Goal: Task Accomplishment & Management: Manage account settings

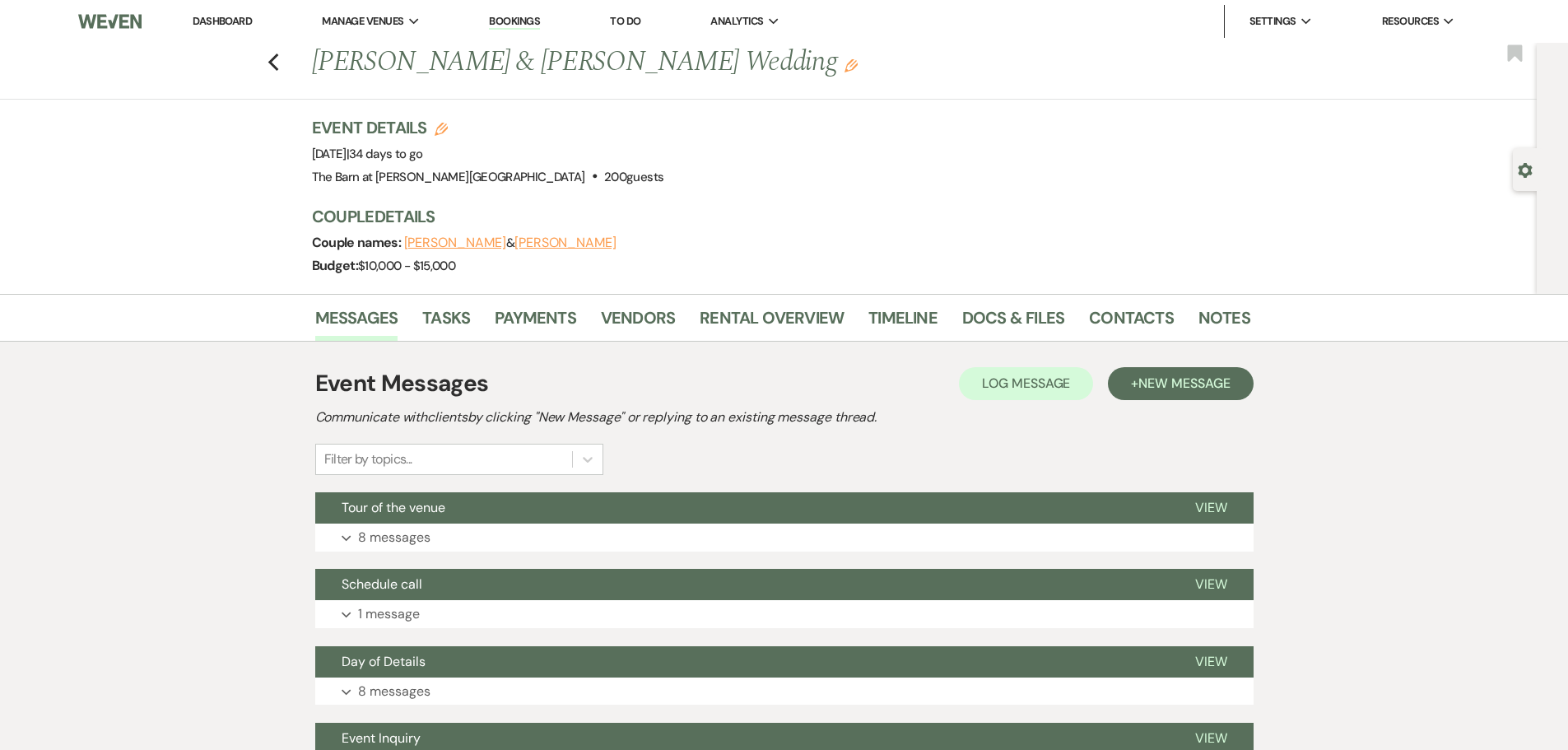
click at [226, 12] on li "Dashboard" at bounding box center [222, 21] width 76 height 33
click at [226, 26] on link "Dashboard" at bounding box center [223, 21] width 59 height 14
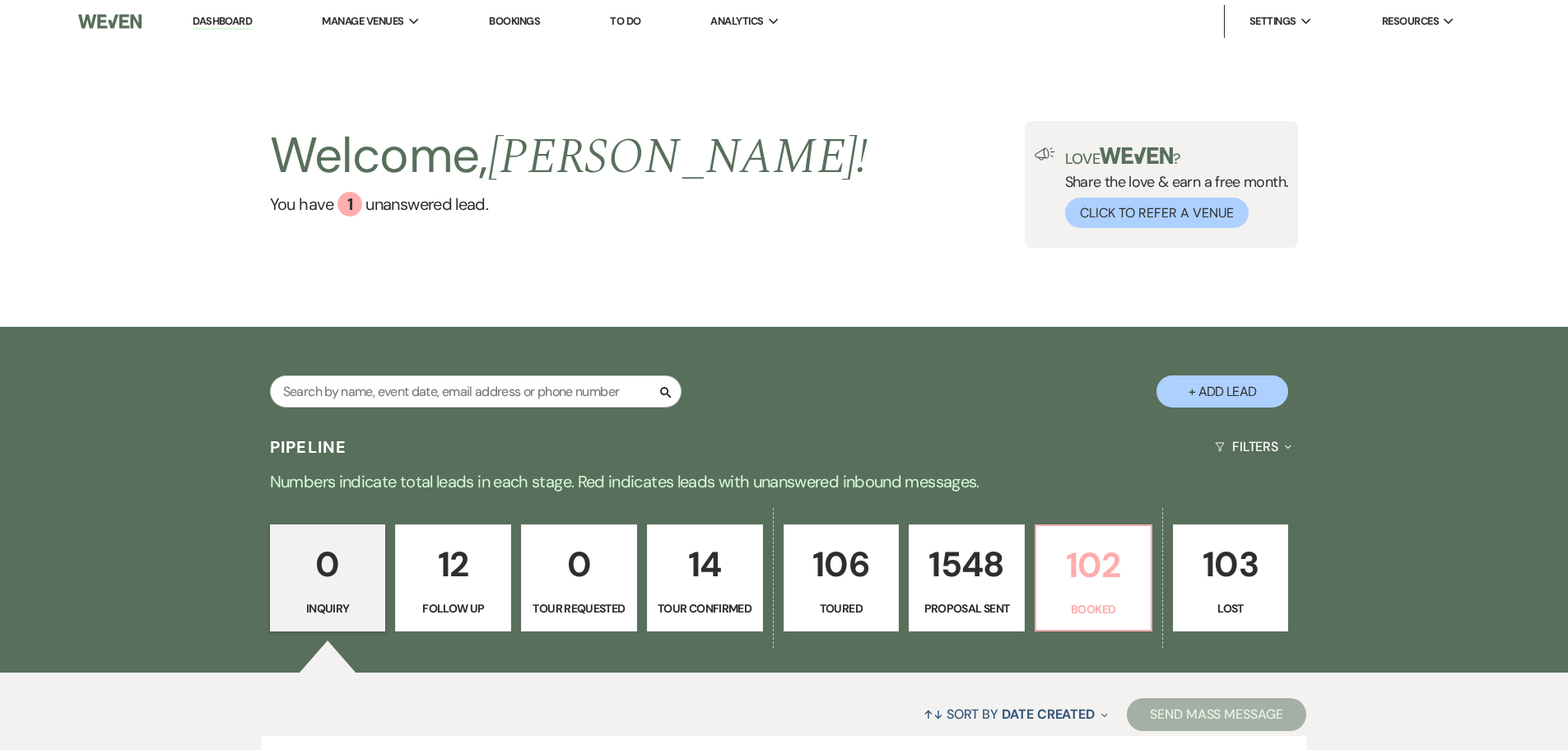
click at [1118, 590] on p "102" at bounding box center [1094, 565] width 95 height 55
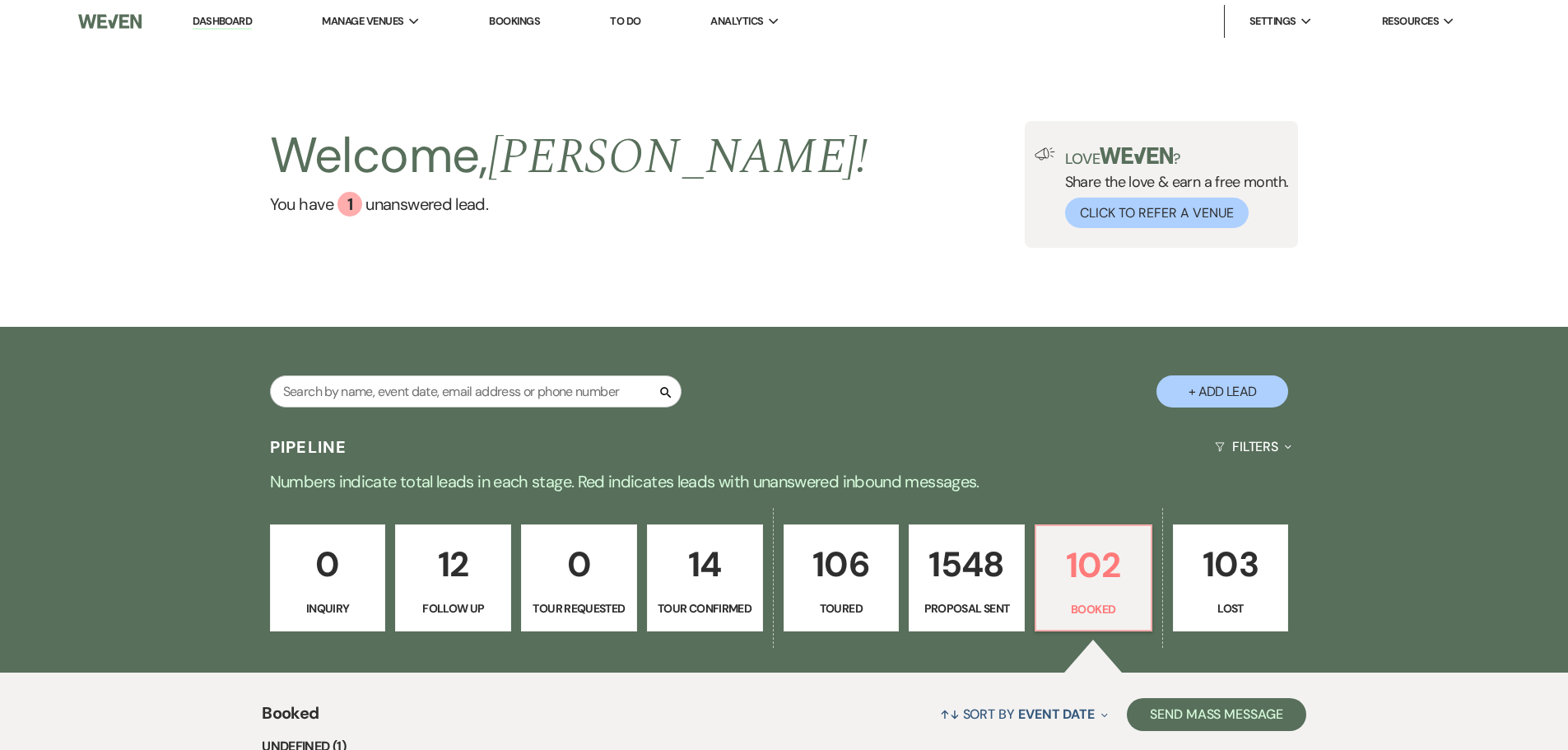
scroll to position [126, 0]
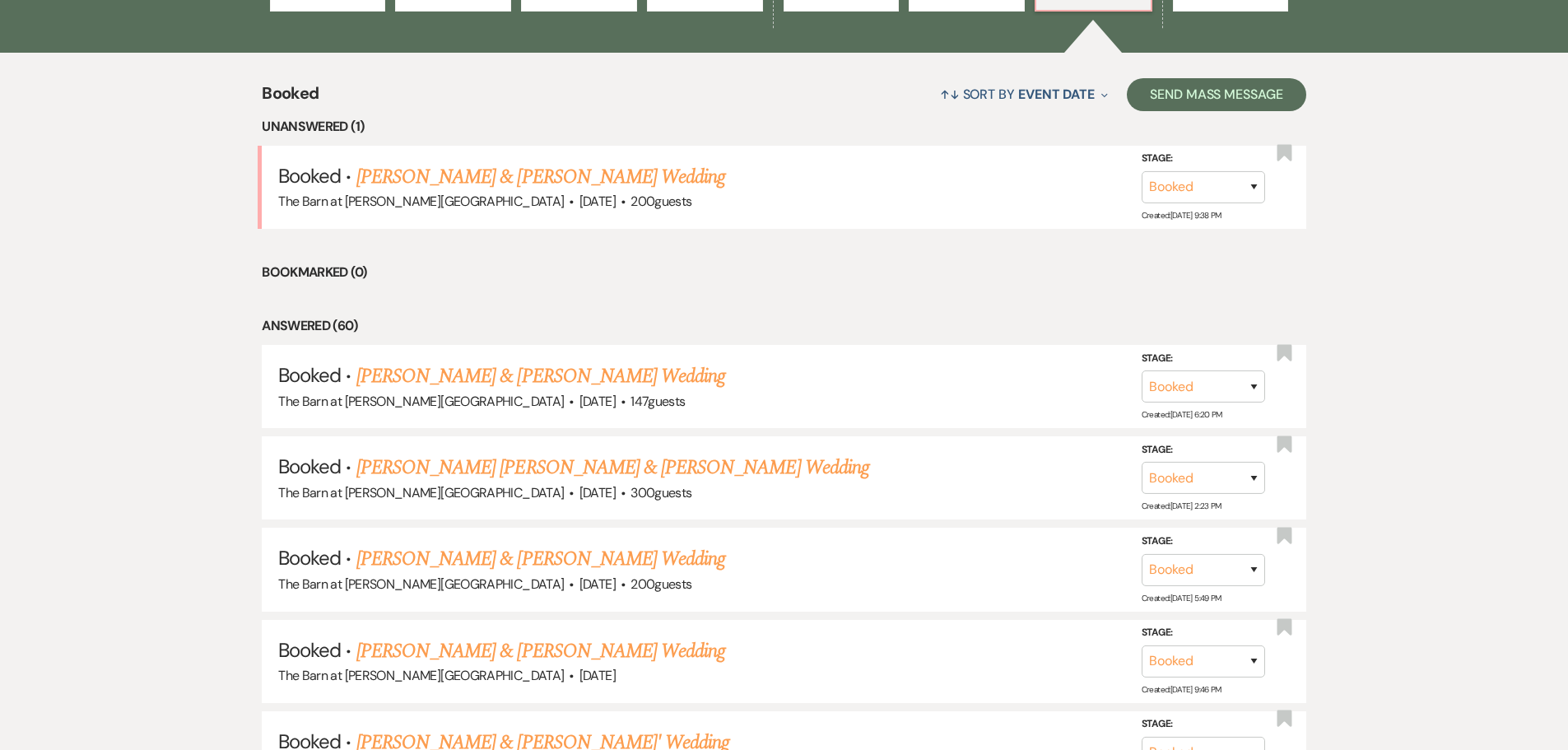
click at [566, 180] on link "[PERSON_NAME] & [PERSON_NAME] Wedding" at bounding box center [541, 177] width 369 height 30
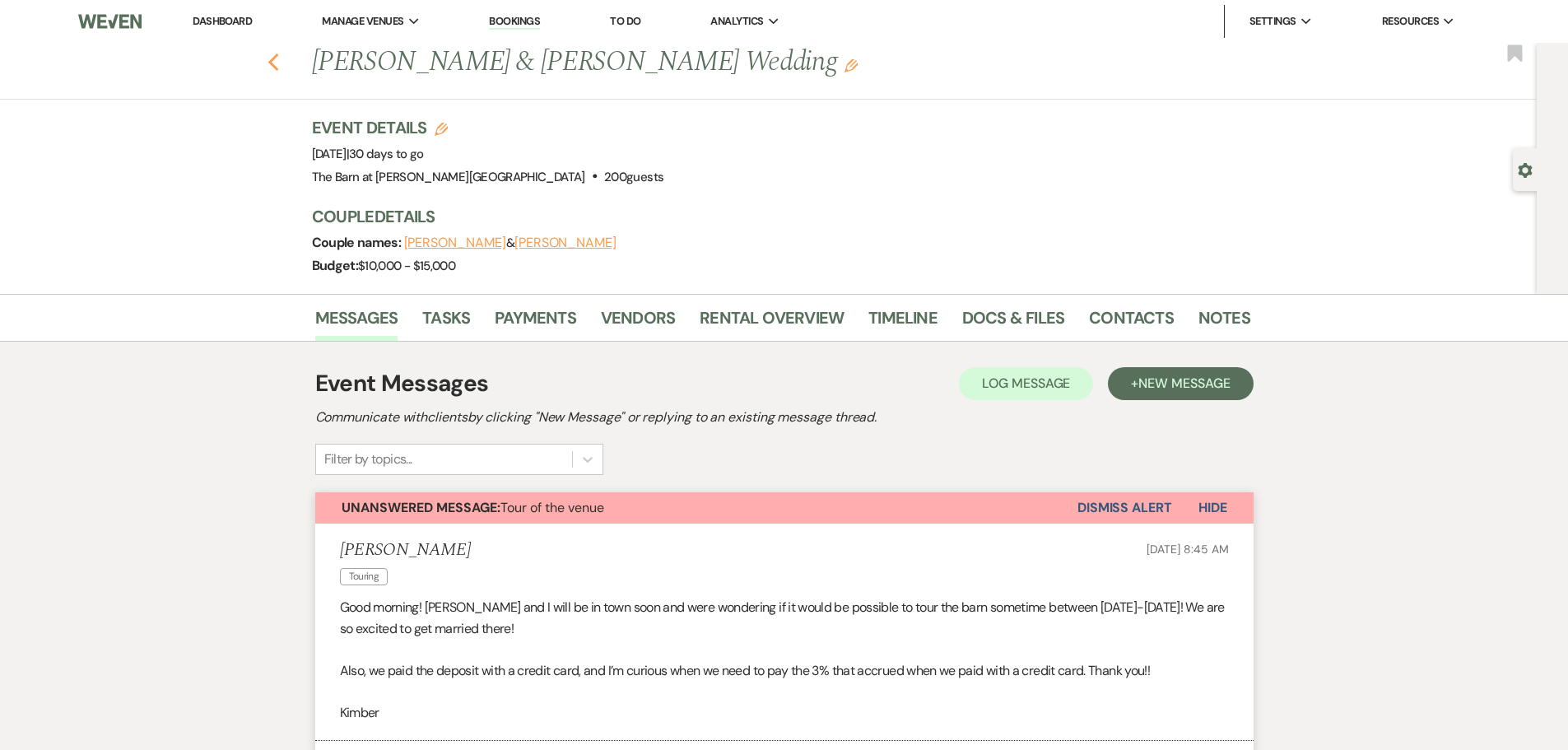
click at [278, 66] on use "button" at bounding box center [272, 62] width 11 height 18
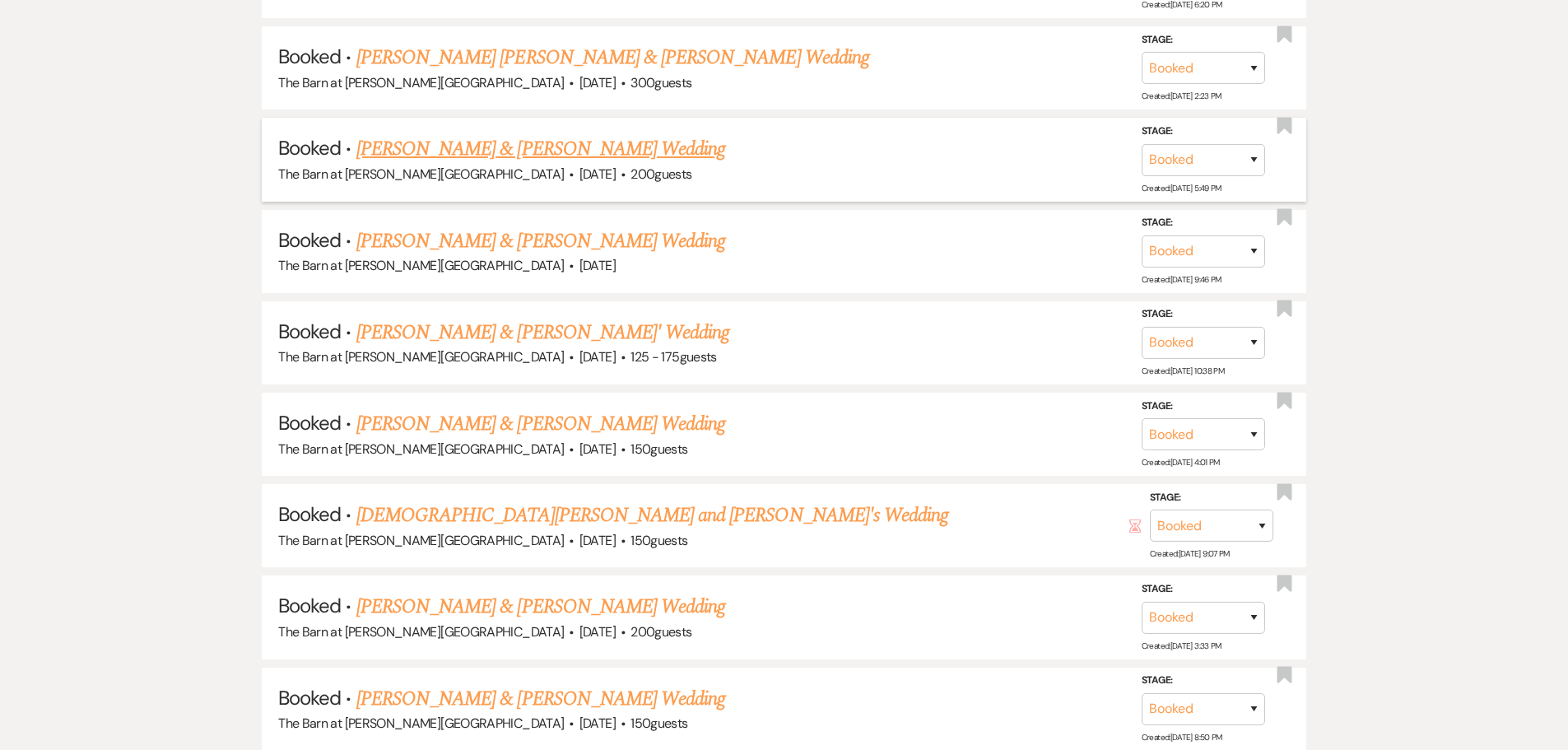
scroll to position [1032, 0]
click at [503, 513] on link "[DEMOGRAPHIC_DATA][PERSON_NAME] and [PERSON_NAME]'s Wedding" at bounding box center [652, 514] width 592 height 30
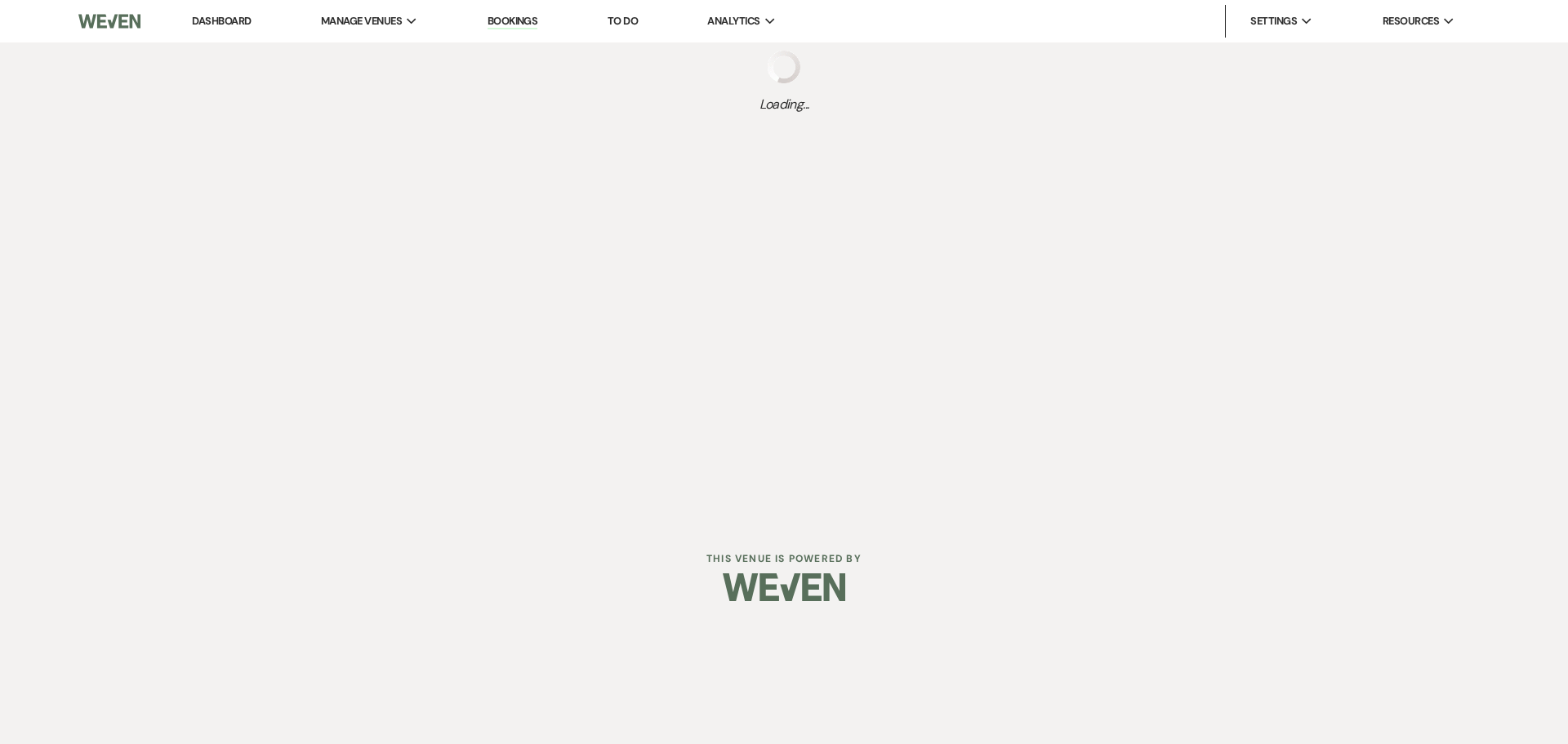
select select "3"
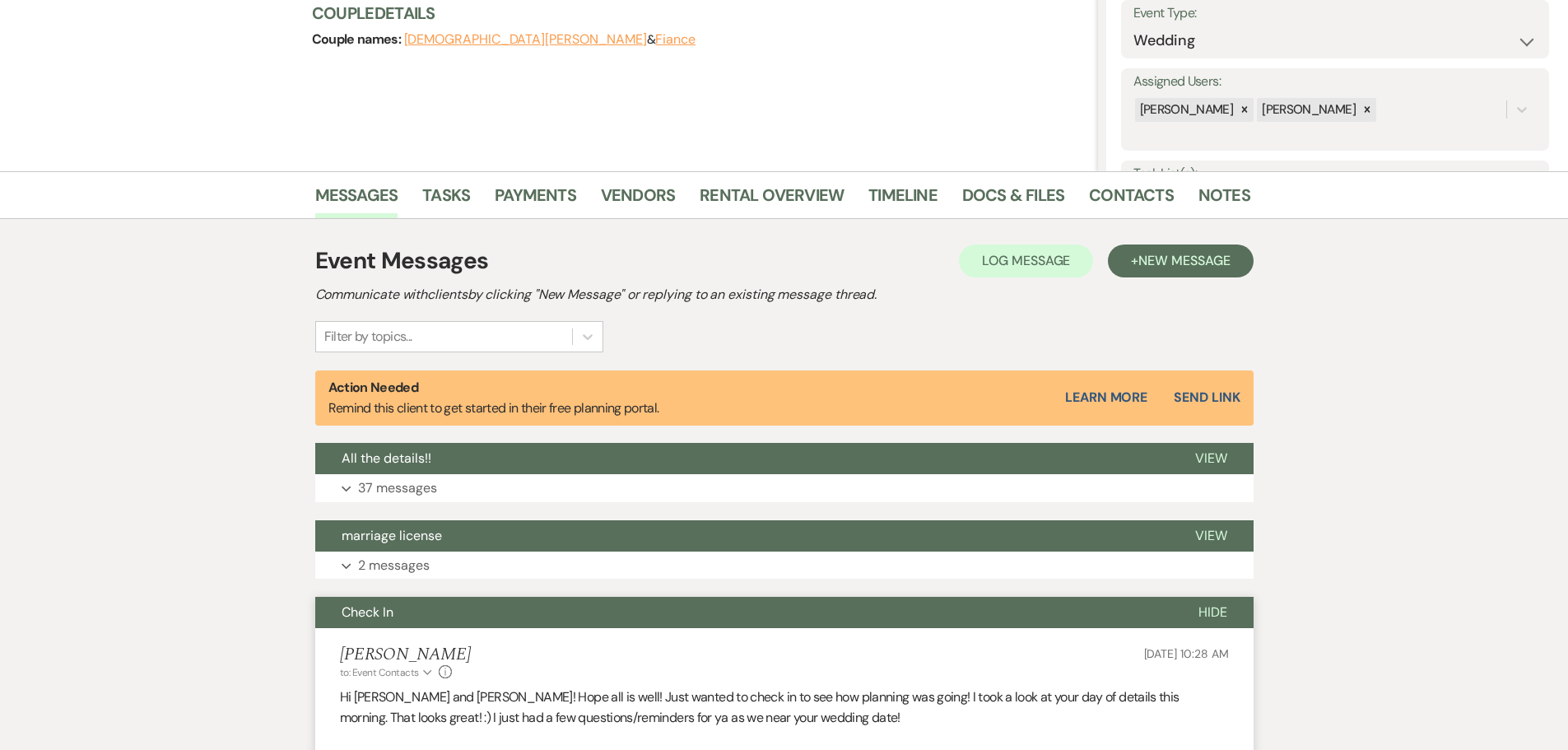
scroll to position [247, 0]
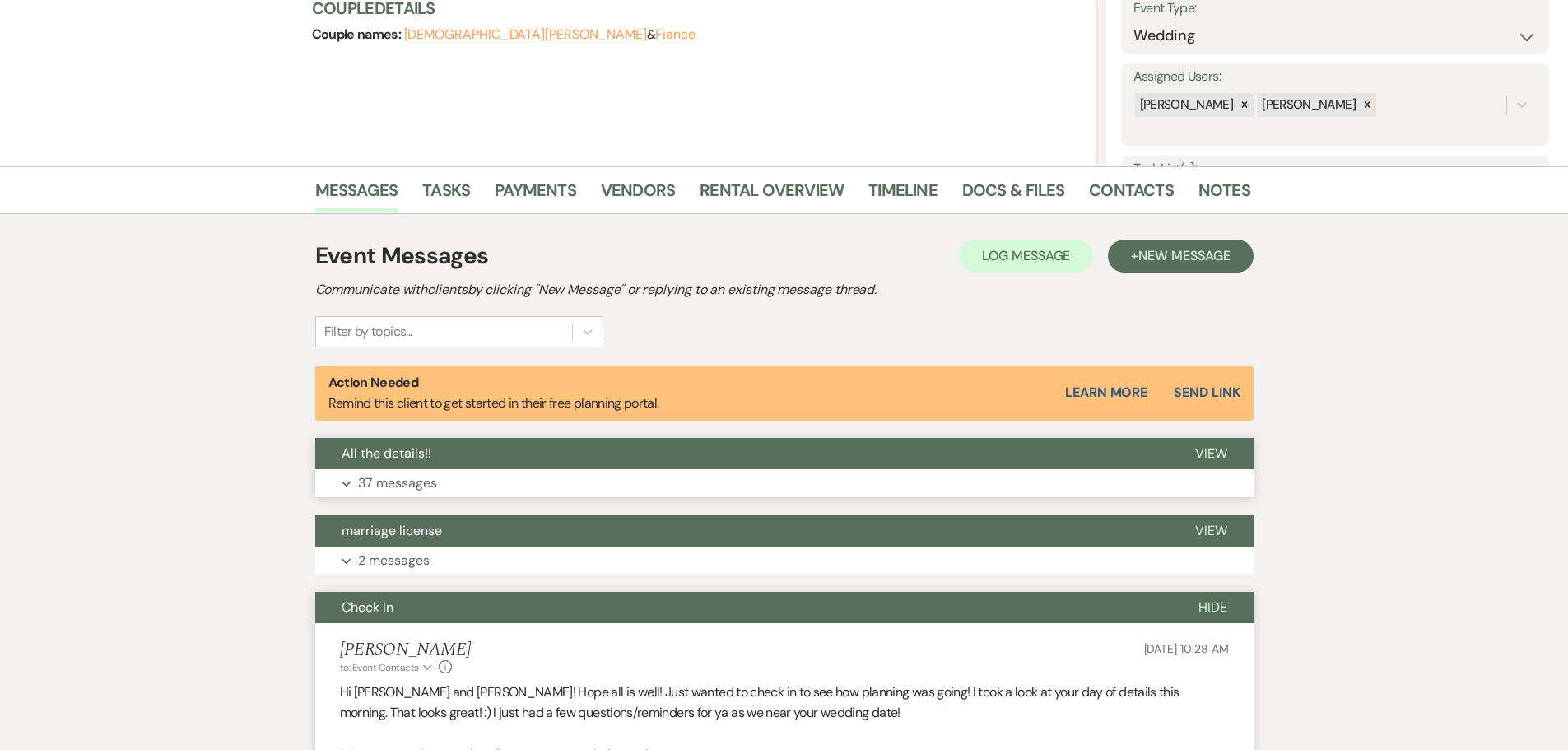
click at [419, 483] on p "37 messages" at bounding box center [398, 483] width 79 height 21
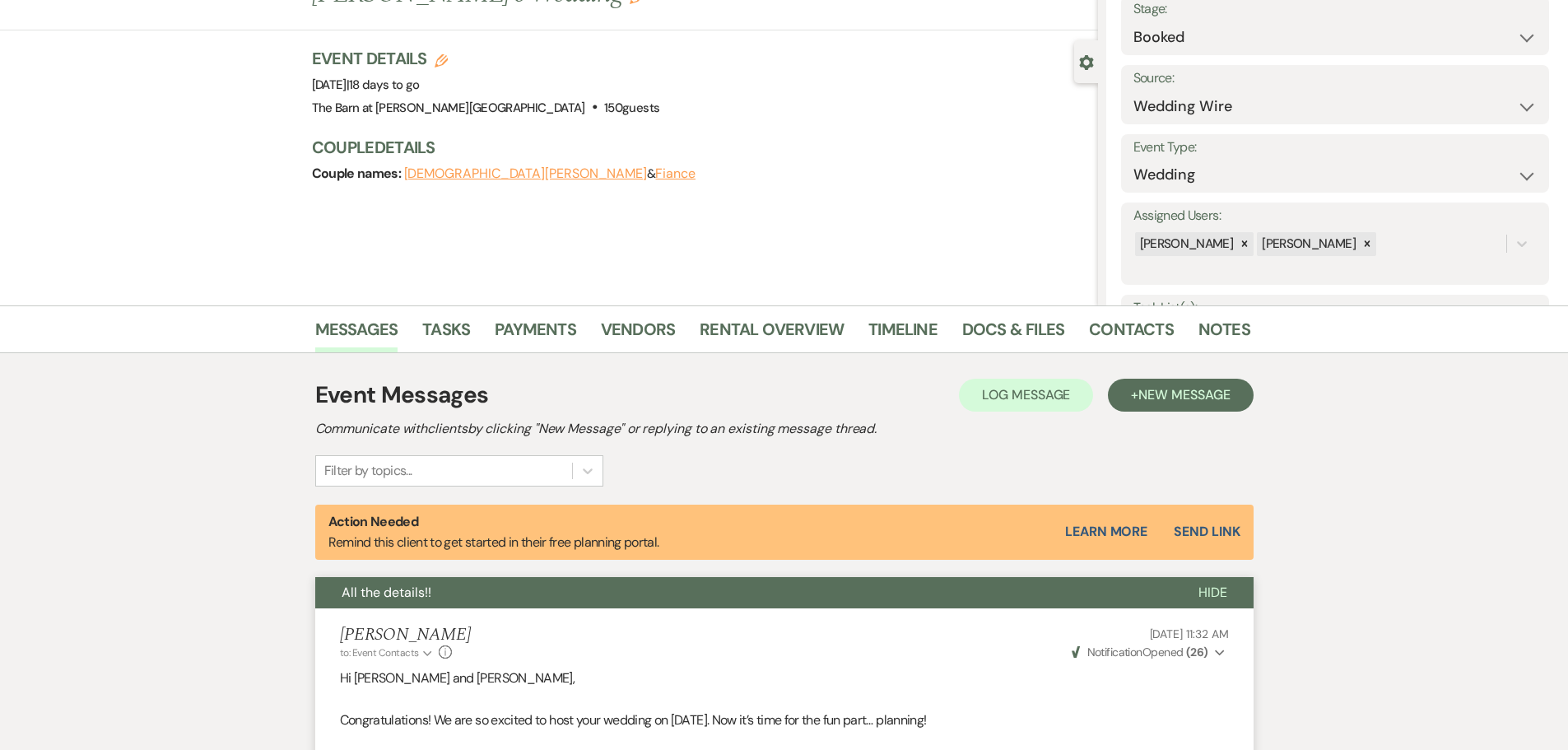
scroll to position [0, 0]
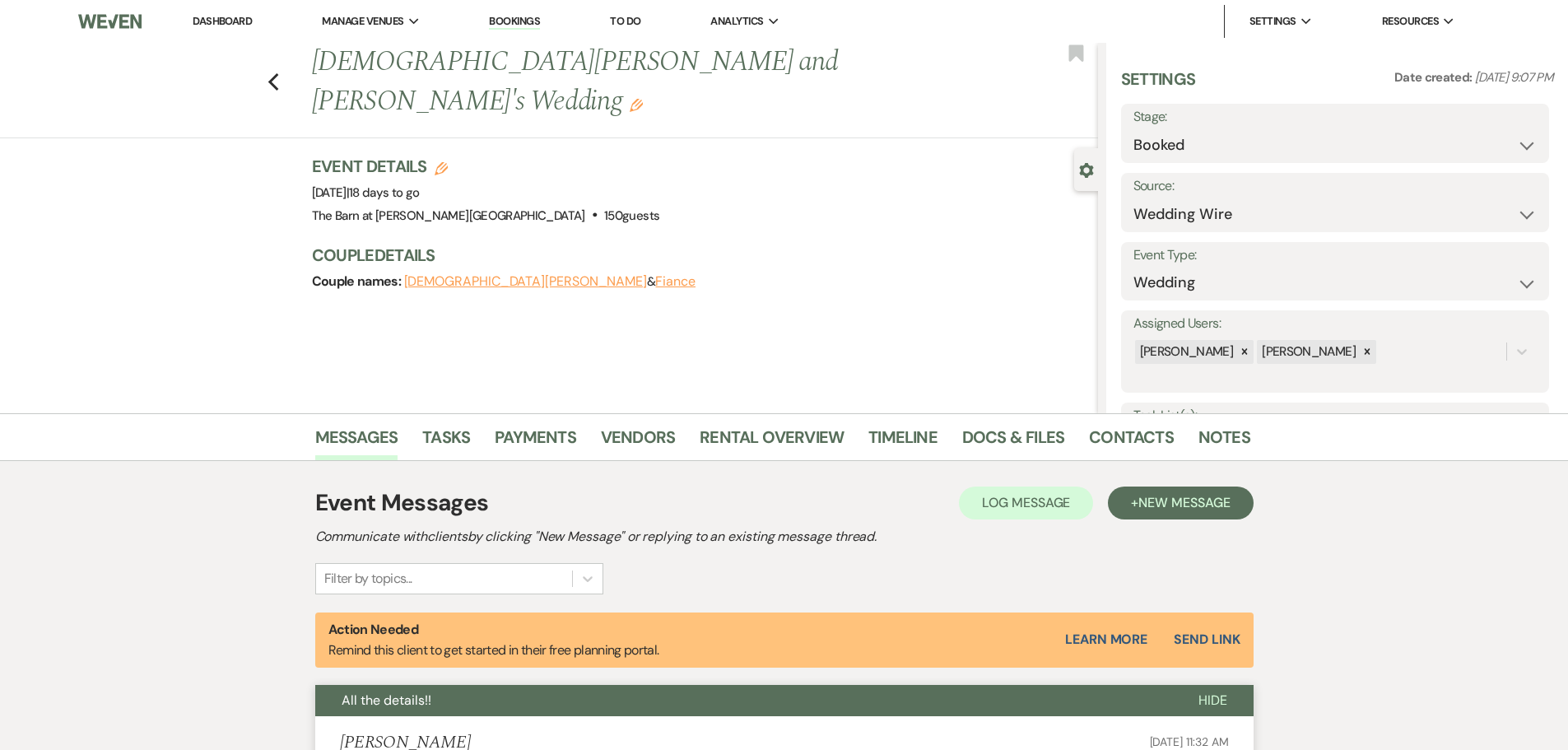
click at [242, 23] on link "Dashboard" at bounding box center [223, 21] width 59 height 14
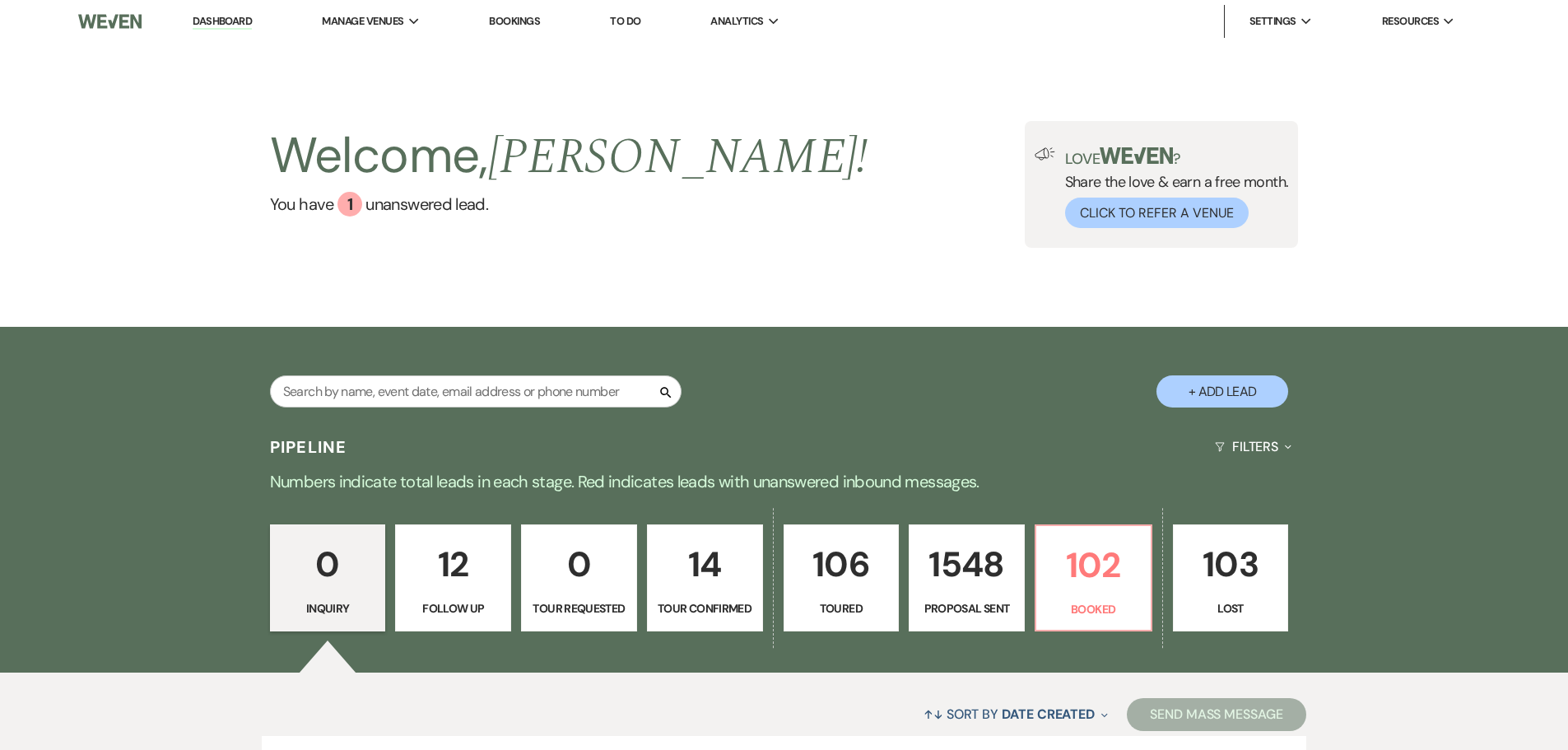
click at [394, 372] on div "Search + Add Lead" at bounding box center [785, 378] width 1186 height 86
click at [394, 385] on input "text" at bounding box center [475, 392] width 412 height 33
type input "kraft"
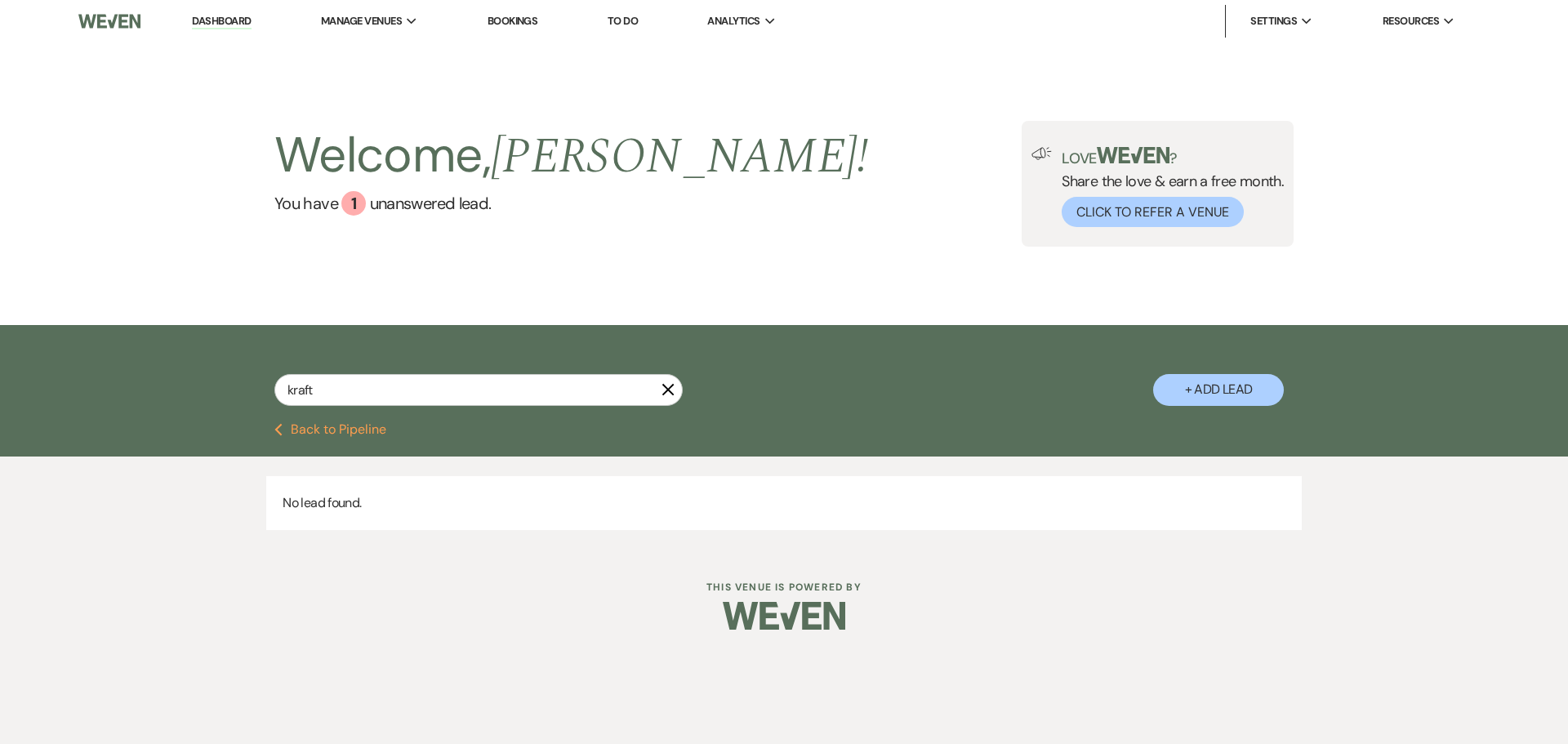
click at [331, 427] on button "Previous Back to Pipeline" at bounding box center [330, 430] width 112 height 13
